Goal: Task Accomplishment & Management: Manage account settings

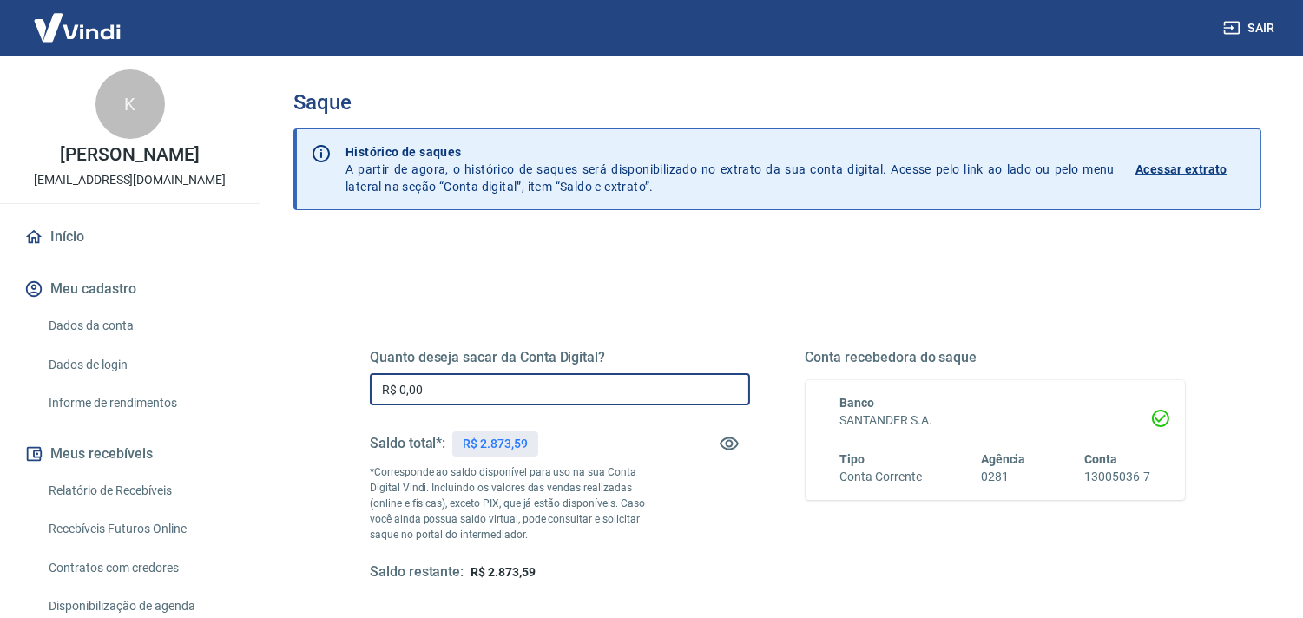
click at [455, 384] on input "R$ 0,00" at bounding box center [560, 389] width 380 height 32
drag, startPoint x: 455, startPoint y: 384, endPoint x: 509, endPoint y: 351, distance: 63.1
click at [363, 371] on div "Quanto deseja sacar da Conta Digital? R$ 2.873,00 ​ Saldo total*: R$ 2.873,59 *…" at bounding box center [777, 475] width 857 height 404
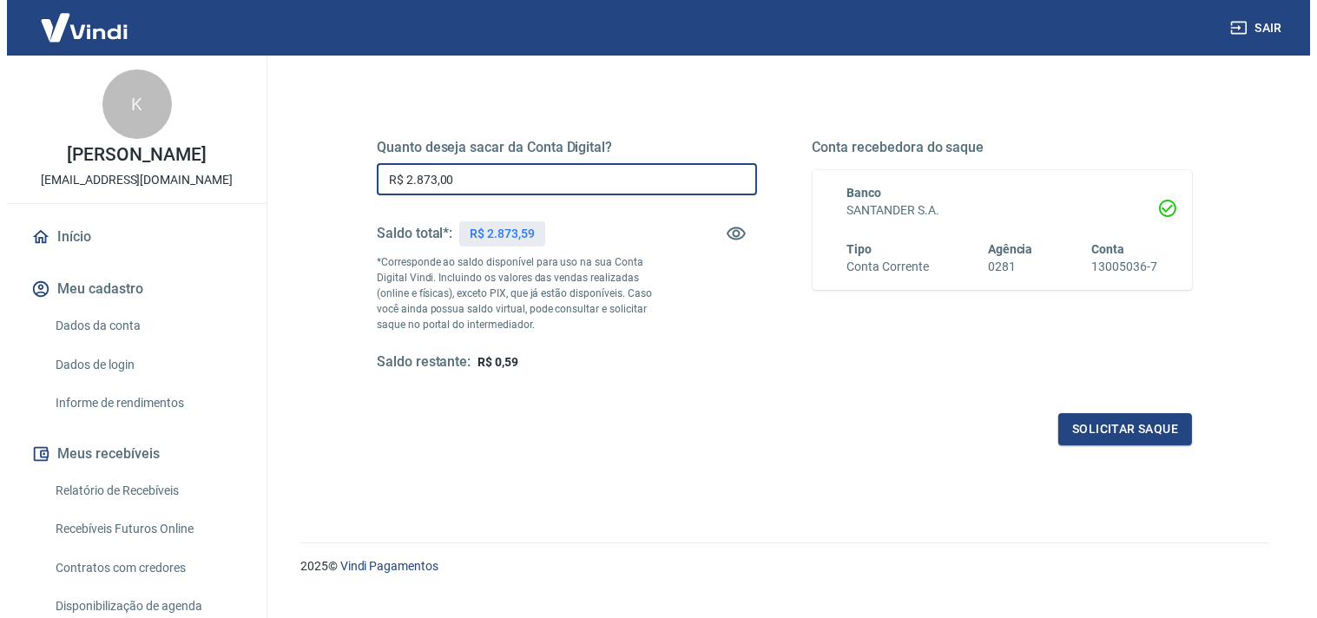
scroll to position [240, 0]
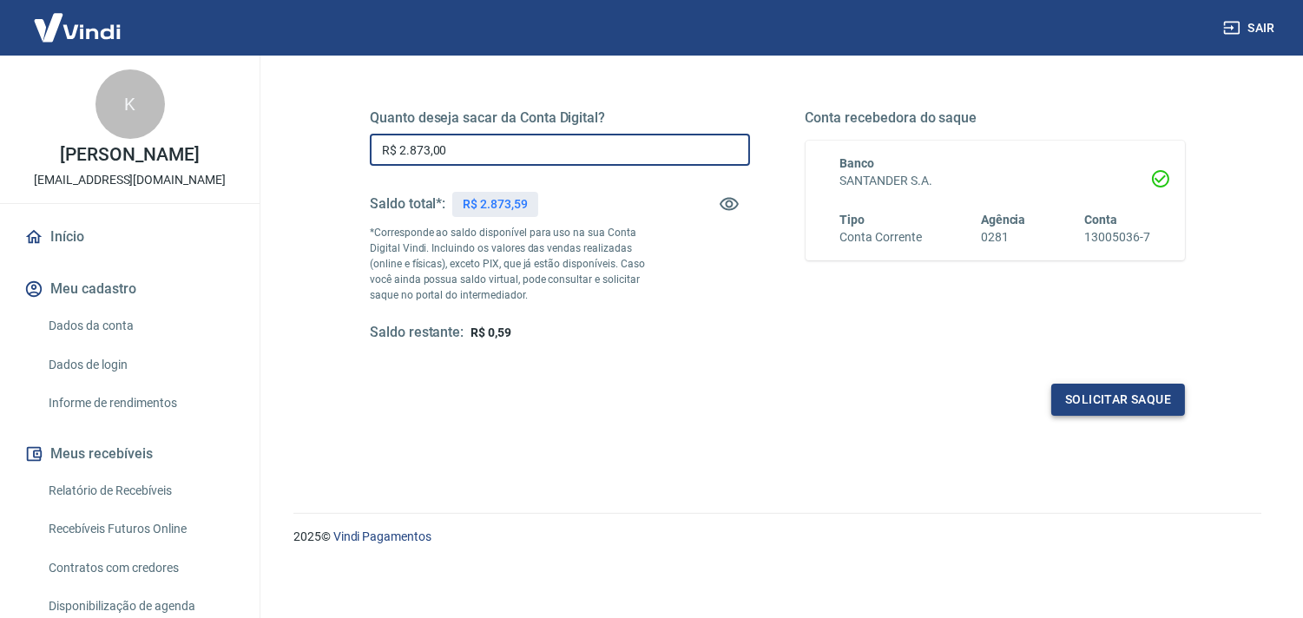
type input "R$ 2.873,00"
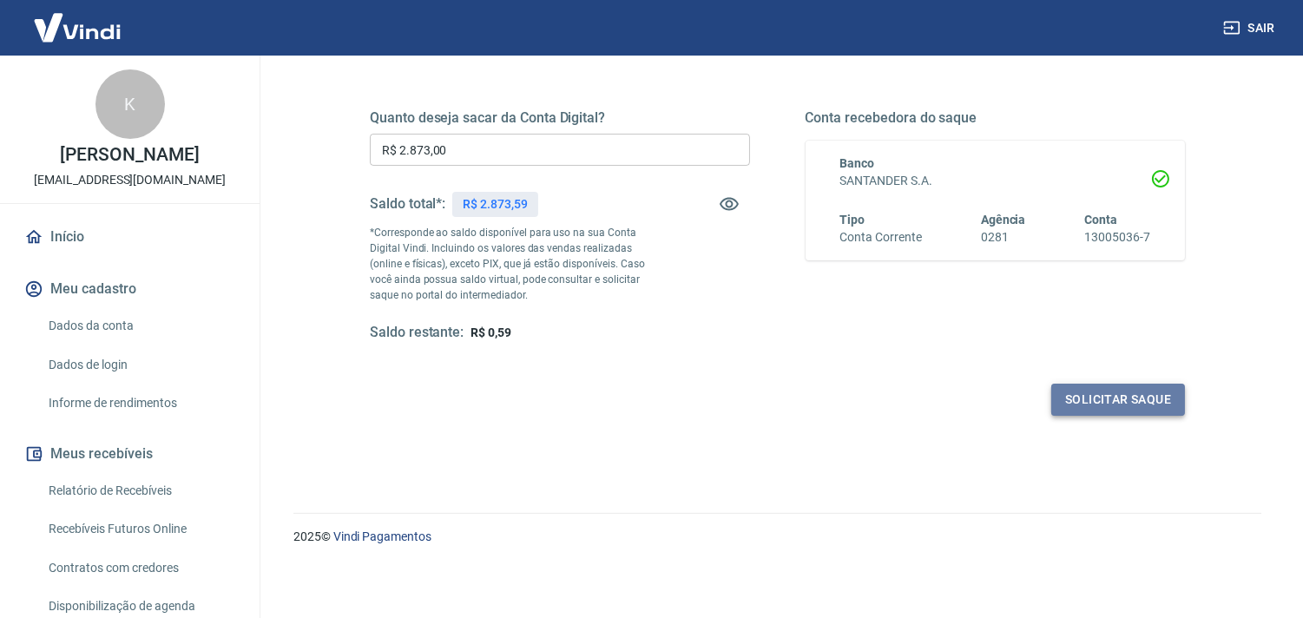
click at [1134, 394] on button "Solicitar saque" at bounding box center [1118, 400] width 134 height 32
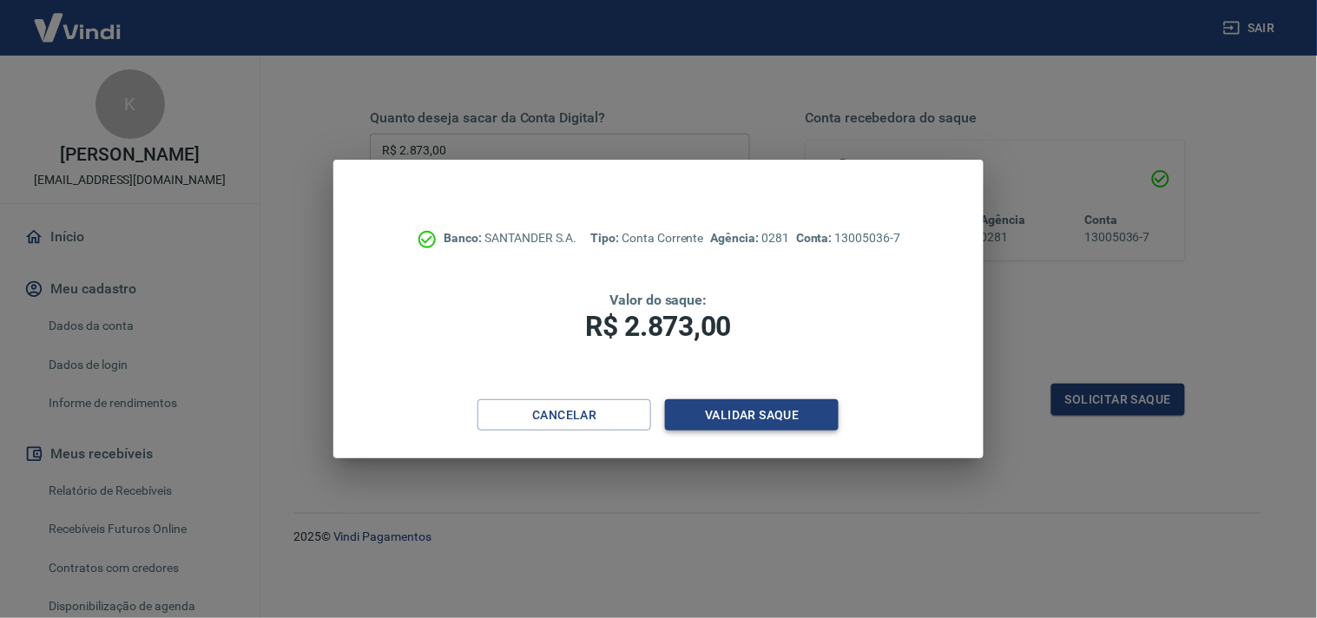
click at [769, 418] on button "Validar saque" at bounding box center [752, 415] width 174 height 32
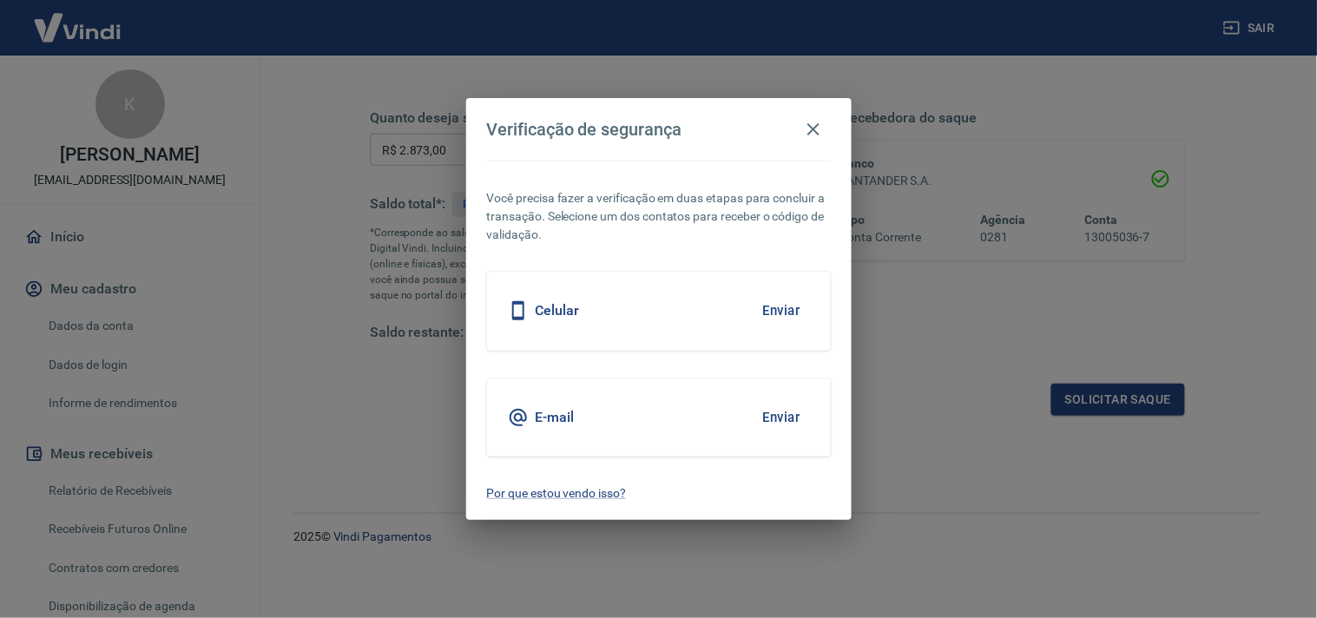
click at [783, 412] on button "Enviar" at bounding box center [782, 417] width 56 height 36
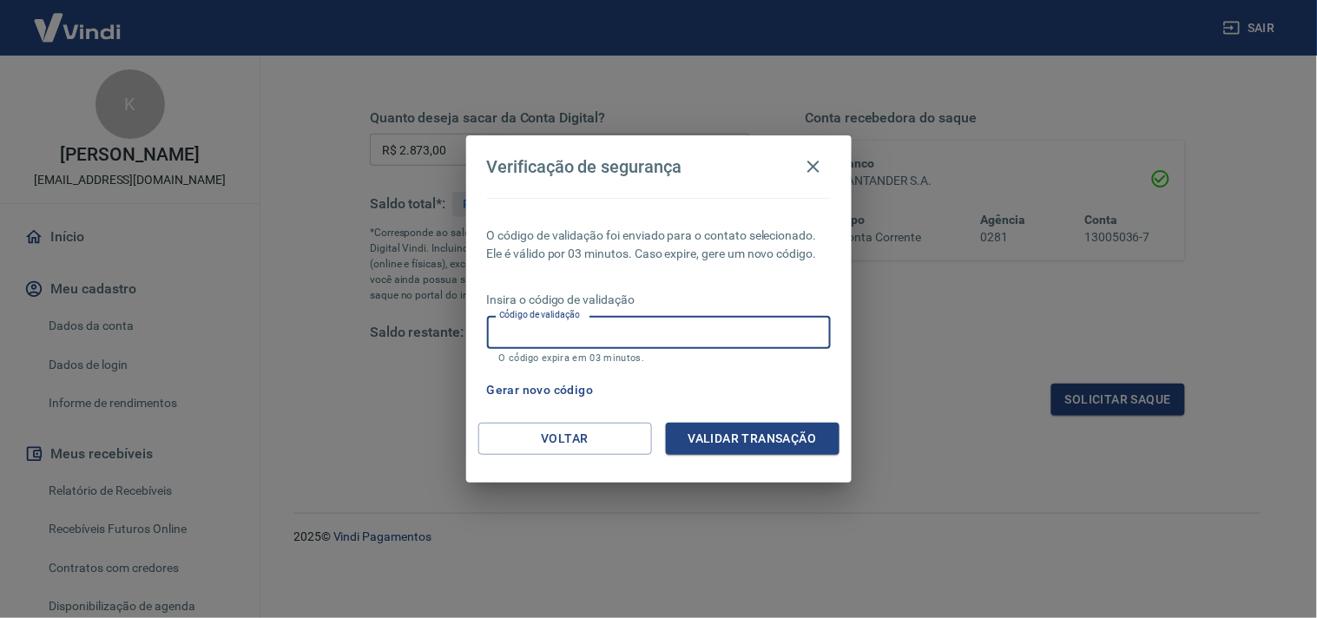
click at [591, 322] on div "Código de validação Código de validação O código expira em 03 minutos." at bounding box center [659, 339] width 344 height 47
type input "283672"
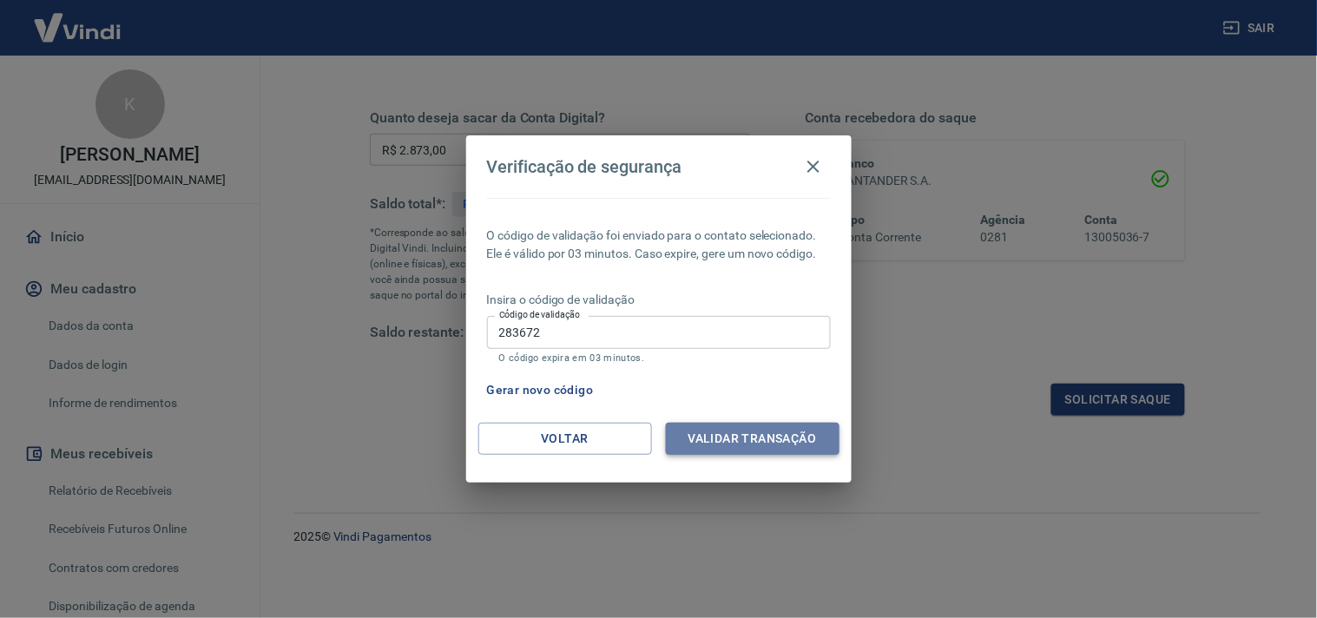
click at [728, 441] on button "Validar transação" at bounding box center [753, 439] width 174 height 32
